Goal: Information Seeking & Learning: Learn about a topic

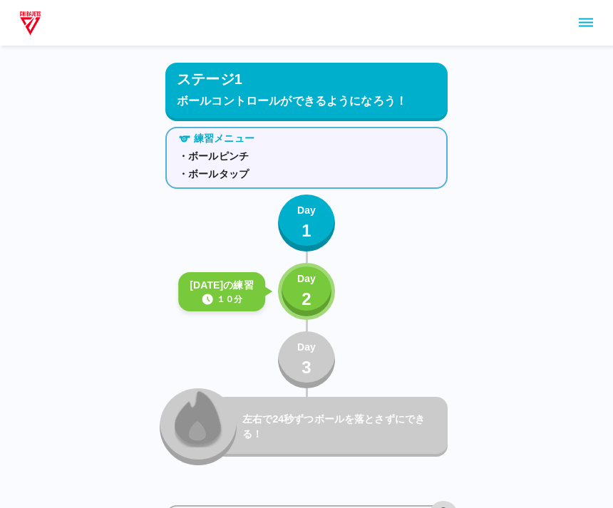
click at [306, 279] on p "Day" at bounding box center [306, 279] width 19 height 15
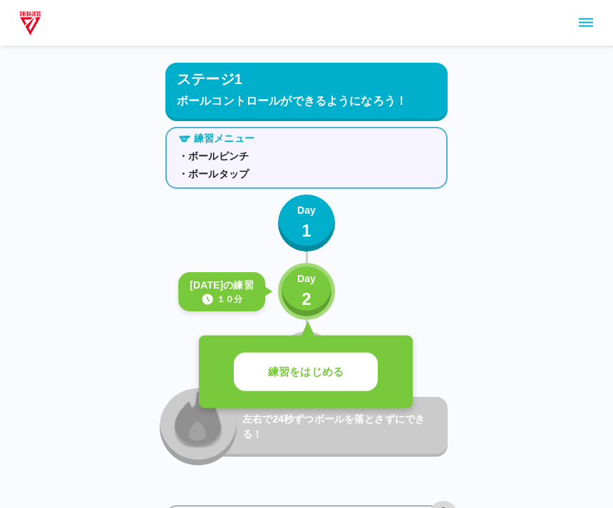
click at [299, 371] on p "練習をはじめる" at bounding box center [306, 372] width 76 height 16
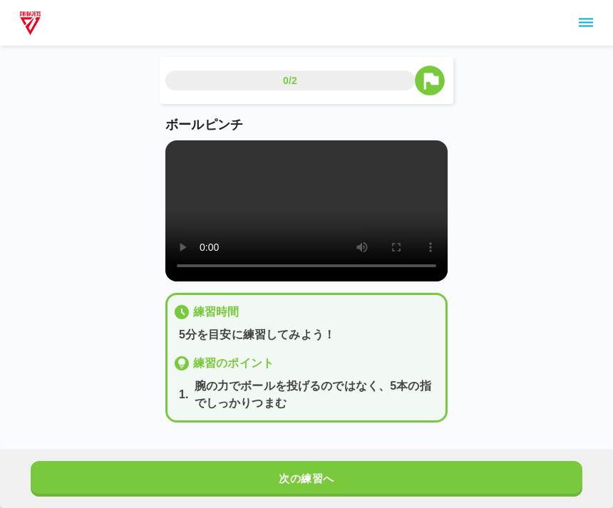
click at [159, 301] on main "0/2 ボールピンチ 練習時間 5分を目安に練習してみよう！ 練習のポイント 1 . 腕の力でボールを投げるのではなく、5本の指でしっかりつまむ 次の練習へ" at bounding box center [306, 251] width 317 height 389
click at [303, 210] on video at bounding box center [306, 210] width 282 height 141
click at [173, 149] on video at bounding box center [306, 210] width 282 height 141
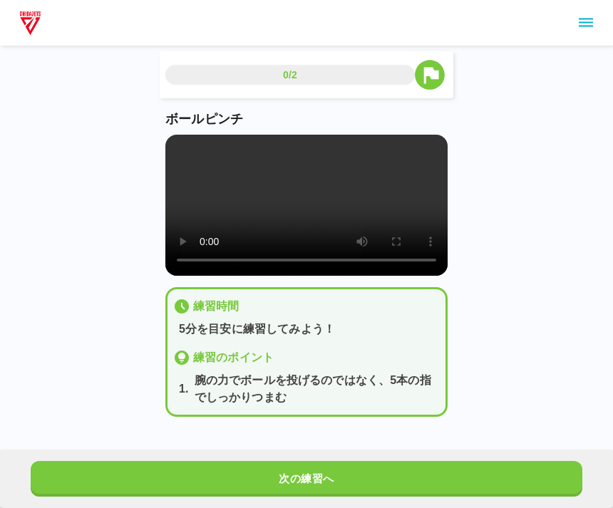
scroll to position [24, 0]
click at [289, 190] on video at bounding box center [306, 205] width 282 height 141
click at [403, 471] on button "次の練習へ" at bounding box center [307, 479] width 552 height 36
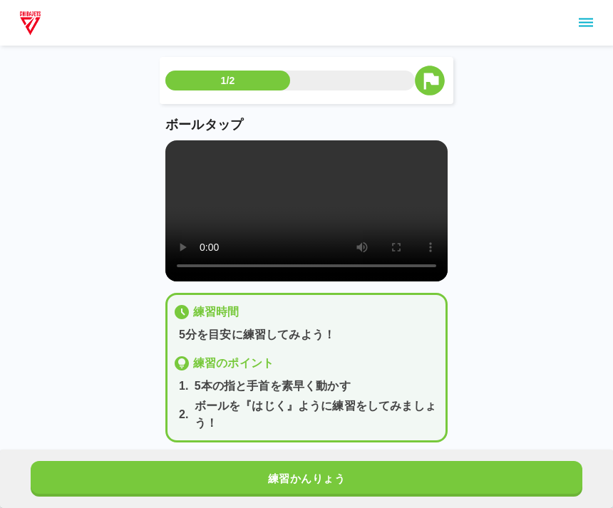
click at [317, 222] on video at bounding box center [306, 210] width 282 height 141
click at [293, 222] on video at bounding box center [306, 210] width 282 height 141
click at [292, 211] on video at bounding box center [306, 210] width 282 height 141
click at [300, 217] on video at bounding box center [306, 210] width 282 height 141
click at [291, 261] on video at bounding box center [306, 210] width 282 height 141
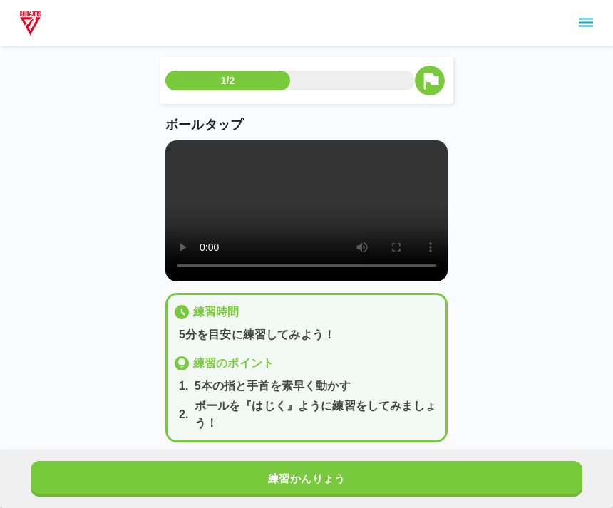
click at [270, 245] on video at bounding box center [306, 210] width 282 height 141
click at [317, 215] on video at bounding box center [306, 210] width 282 height 141
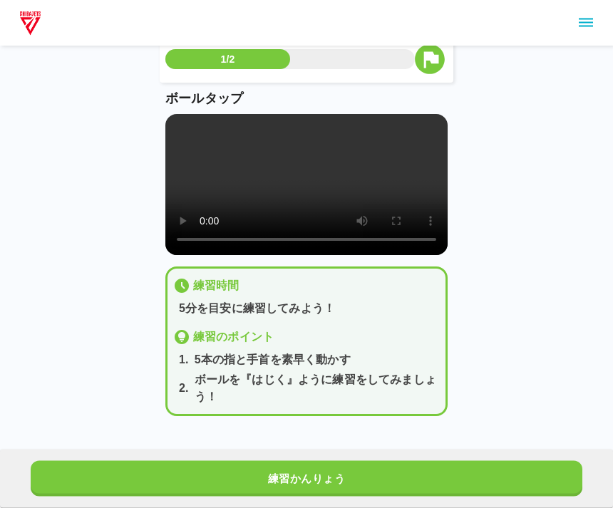
scroll to position [43, 0]
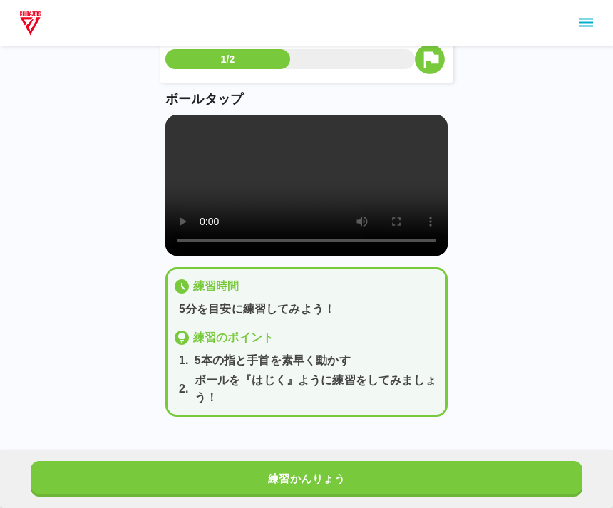
click at [357, 483] on button "練習かんりょう" at bounding box center [307, 479] width 552 height 36
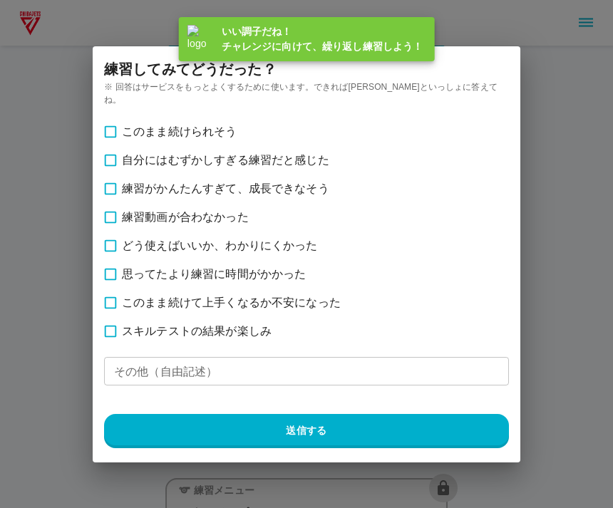
scroll to position [38, 0]
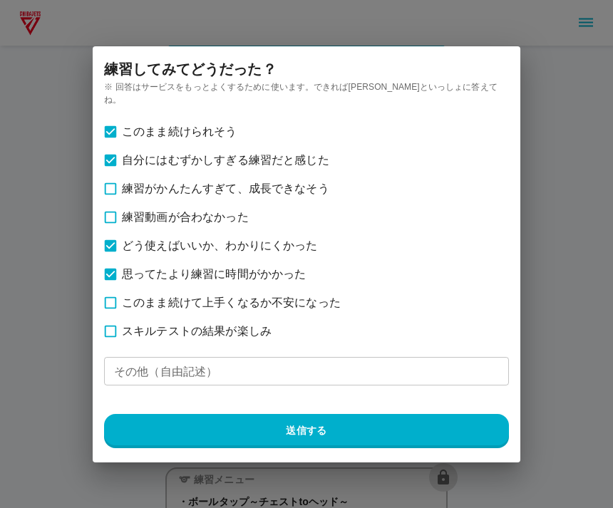
click at [333, 429] on button "送信する" at bounding box center [306, 431] width 405 height 34
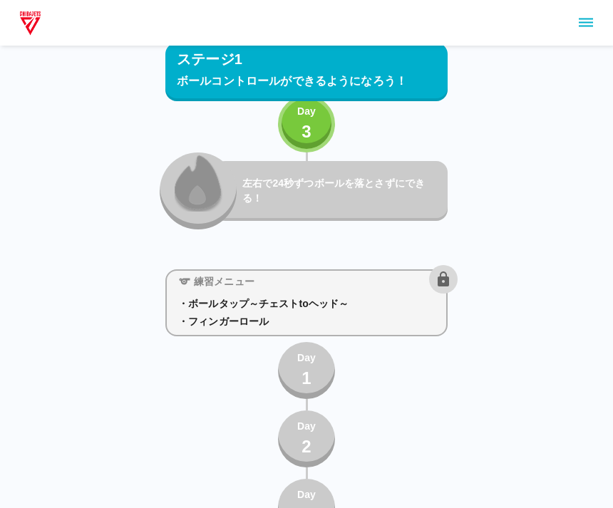
scroll to position [0, 0]
